Goal: Find specific fact

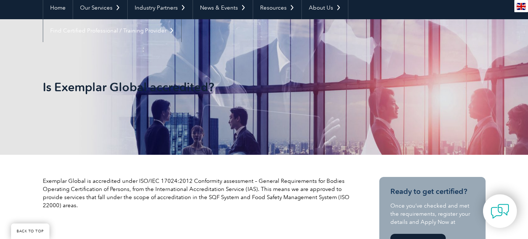
scroll to position [83, 0]
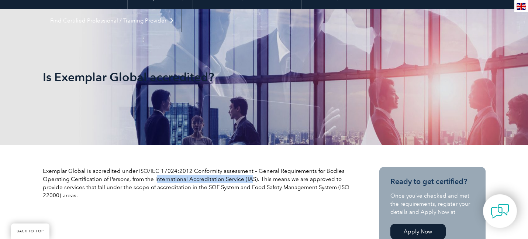
drag, startPoint x: 154, startPoint y: 179, endPoint x: 247, endPoint y: 177, distance: 93.0
click at [247, 177] on p "Exemplar Global is accredited under ISO/IEC 17024:2012 Conformity assessment – …" at bounding box center [198, 183] width 310 height 32
drag, startPoint x: 255, startPoint y: 181, endPoint x: 153, endPoint y: 180, distance: 101.1
click at [153, 180] on p "Exemplar Global is accredited under ISO/IEC 17024:2012 Conformity assessment – …" at bounding box center [198, 183] width 310 height 32
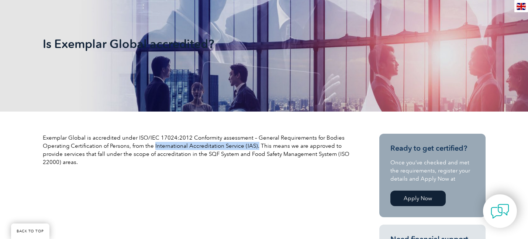
scroll to position [117, 0]
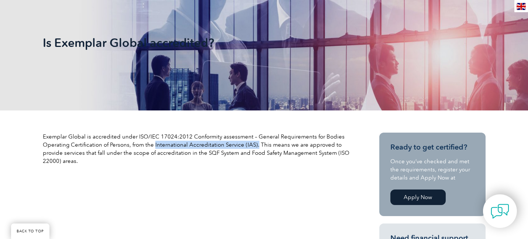
copy p "International Accreditation Service (IAS)."
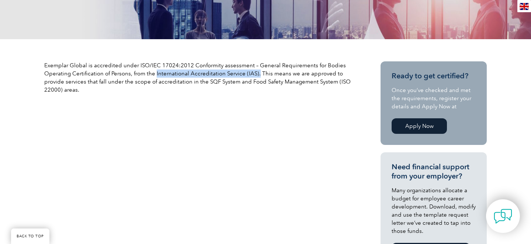
scroll to position [193, 0]
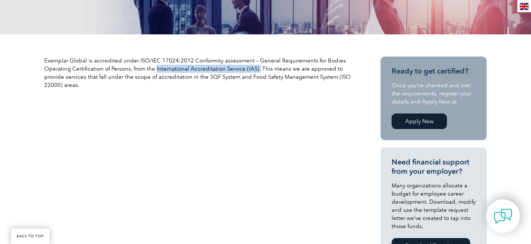
copy p "International Accreditation Service (IAS)."
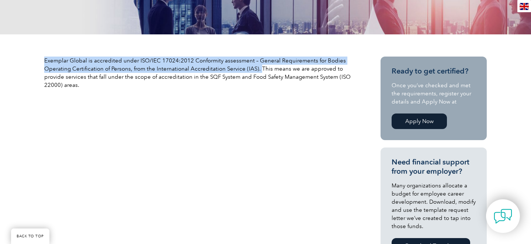
drag, startPoint x: 44, startPoint y: 60, endPoint x: 258, endPoint y: 66, distance: 213.7
click at [258, 66] on p "Exemplar Global is accredited under ISO/IEC 17024:2012 Conformity assessment – …" at bounding box center [199, 72] width 310 height 32
copy p "Exemplar Global is accredited under ISO/IEC 17024:2012 Conformity assessment – …"
